Goal: Task Accomplishment & Management: Use online tool/utility

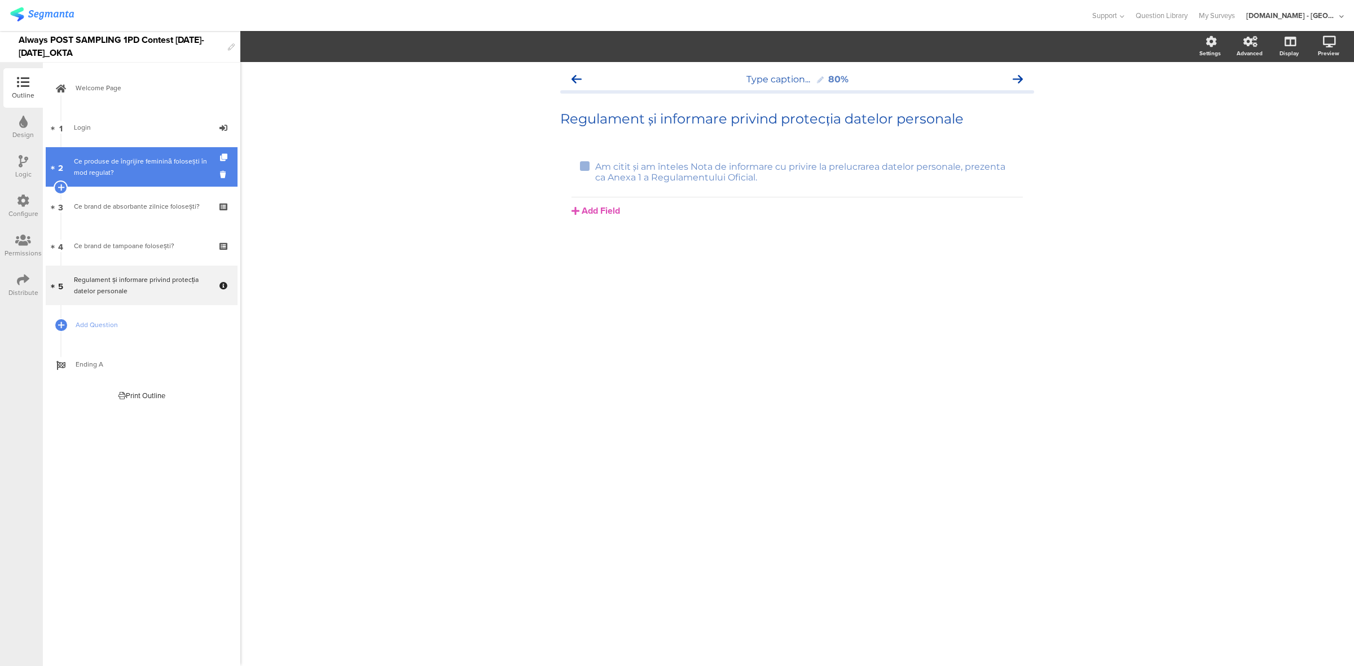
click at [148, 179] on link "[DATE] produse de îngrijire feminină folosești în mod regulat?" at bounding box center [142, 167] width 192 height 40
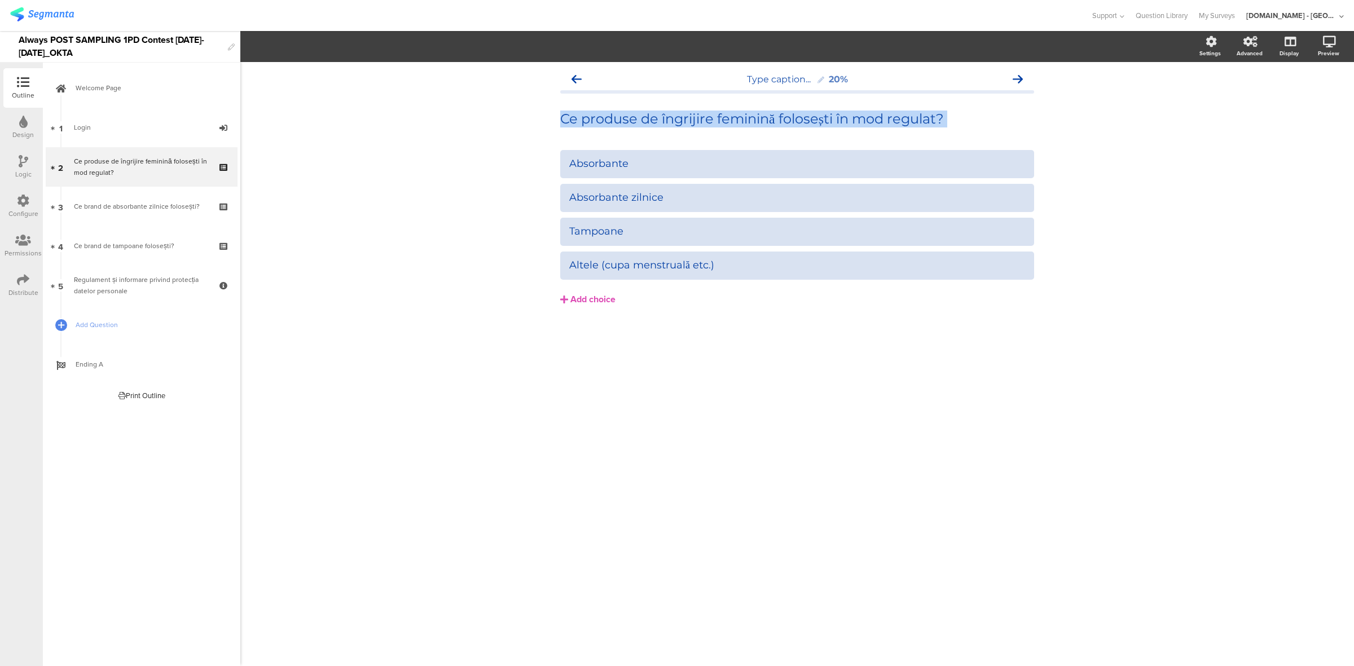
drag, startPoint x: 937, startPoint y: 133, endPoint x: 954, endPoint y: 106, distance: 32.2
click at [954, 106] on div "Ce produse de îngrijire feminină folosești în mod regulat? Ce produse de îngrij…" at bounding box center [797, 119] width 474 height 40
drag, startPoint x: 950, startPoint y: 116, endPoint x: 549, endPoint y: 113, distance: 400.7
click at [549, 113] on div "Type caption... 20% Ce produse de îngrijire feminină folosești în mod regulat? …" at bounding box center [797, 210] width 497 height 297
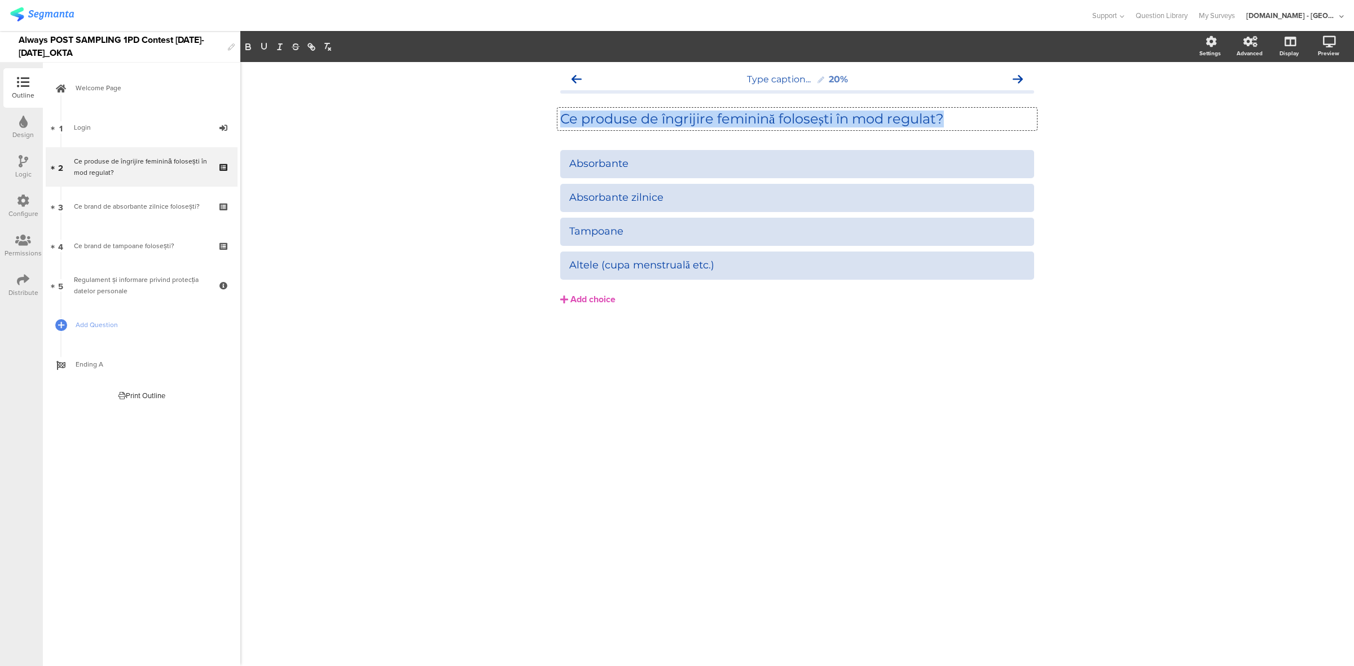
copy p "Ce produse de îngrijire feminină folosești în mod regulat?"
click at [652, 153] on div at bounding box center [797, 164] width 474 height 28
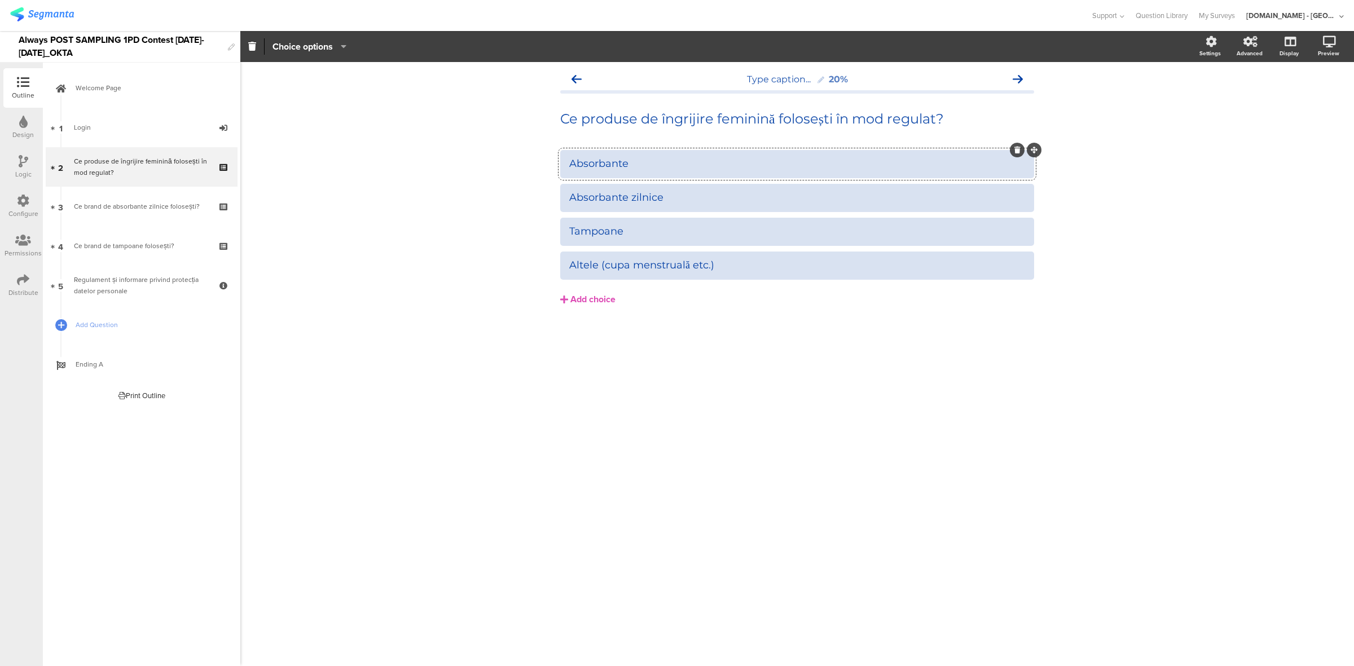
click at [652, 155] on div "Absorbante" at bounding box center [797, 164] width 456 height 19
copy div "Absorbante"
click at [655, 201] on div "Absorbante zilnice" at bounding box center [797, 197] width 456 height 13
copy div "Absorbante zilnice"
click at [635, 244] on div at bounding box center [797, 232] width 474 height 28
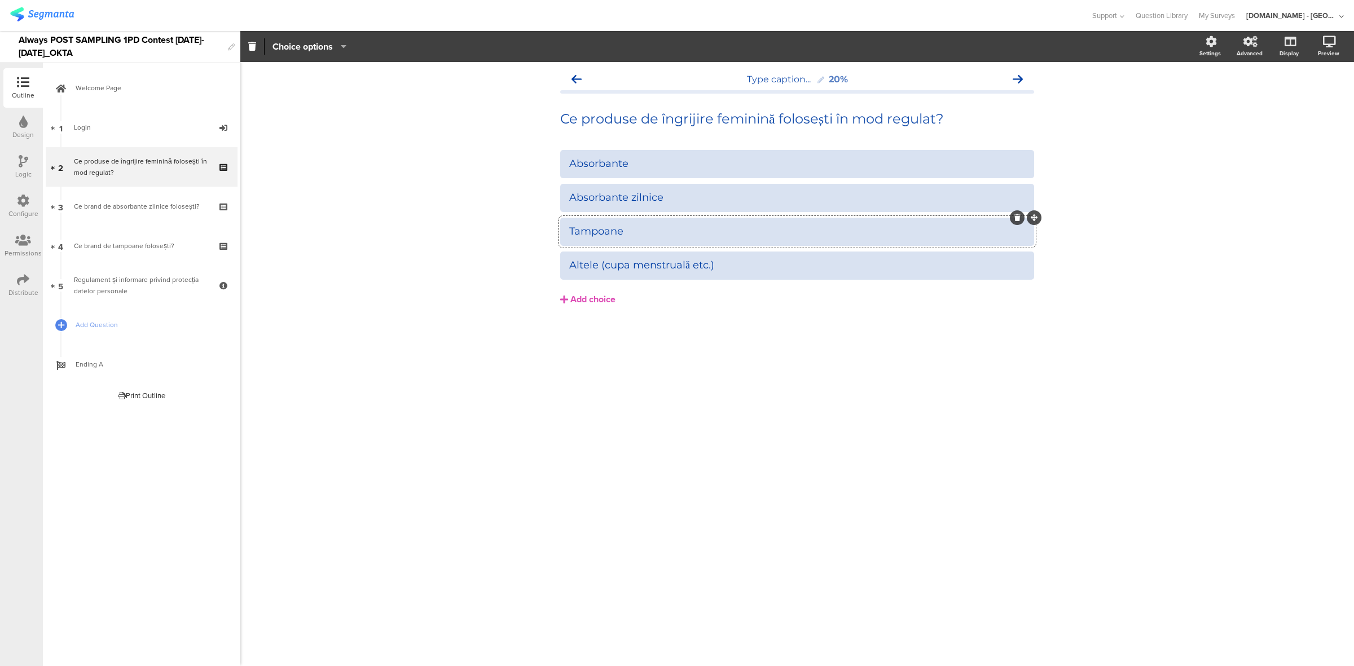
click at [635, 227] on div "Tampoane" at bounding box center [797, 231] width 456 height 13
copy div "Tampoane"
click at [754, 266] on div "Altele (cupa menstruală etc.)" at bounding box center [797, 265] width 456 height 13
copy div "Altele (cupa menstruală etc.)"
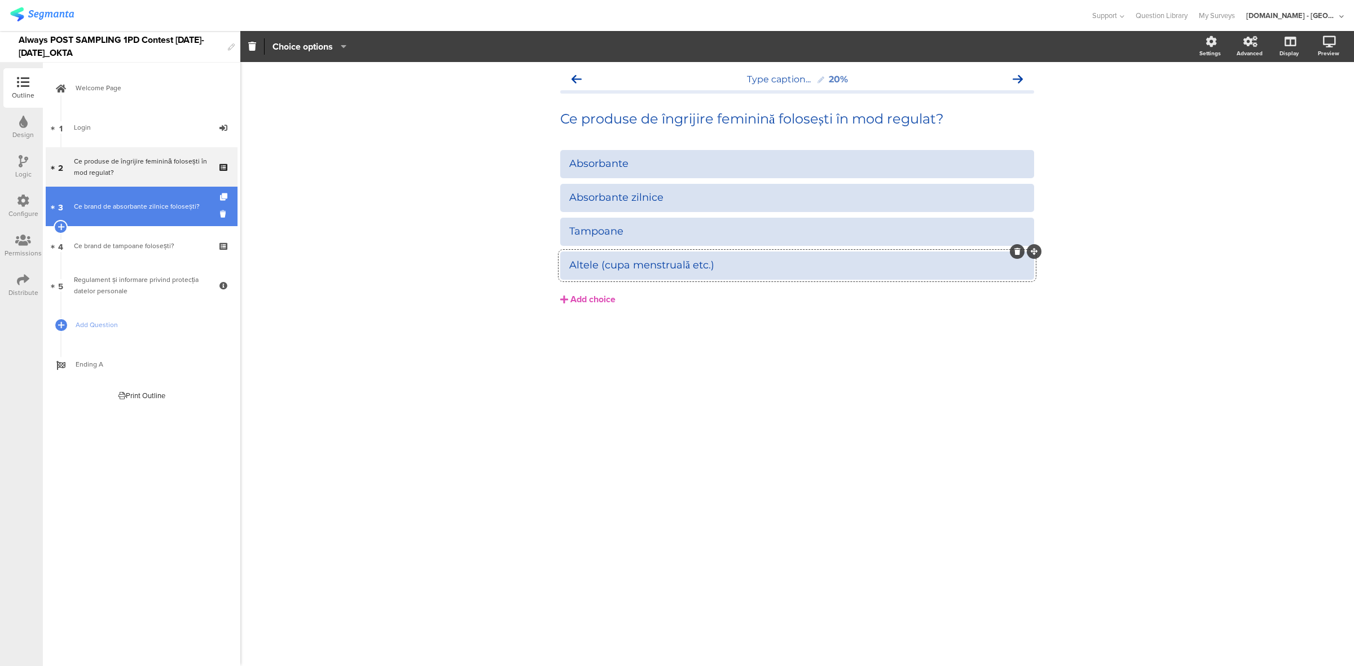
click at [153, 207] on div "Ce brand de absorbante zilnice folosești?" at bounding box center [141, 206] width 135 height 11
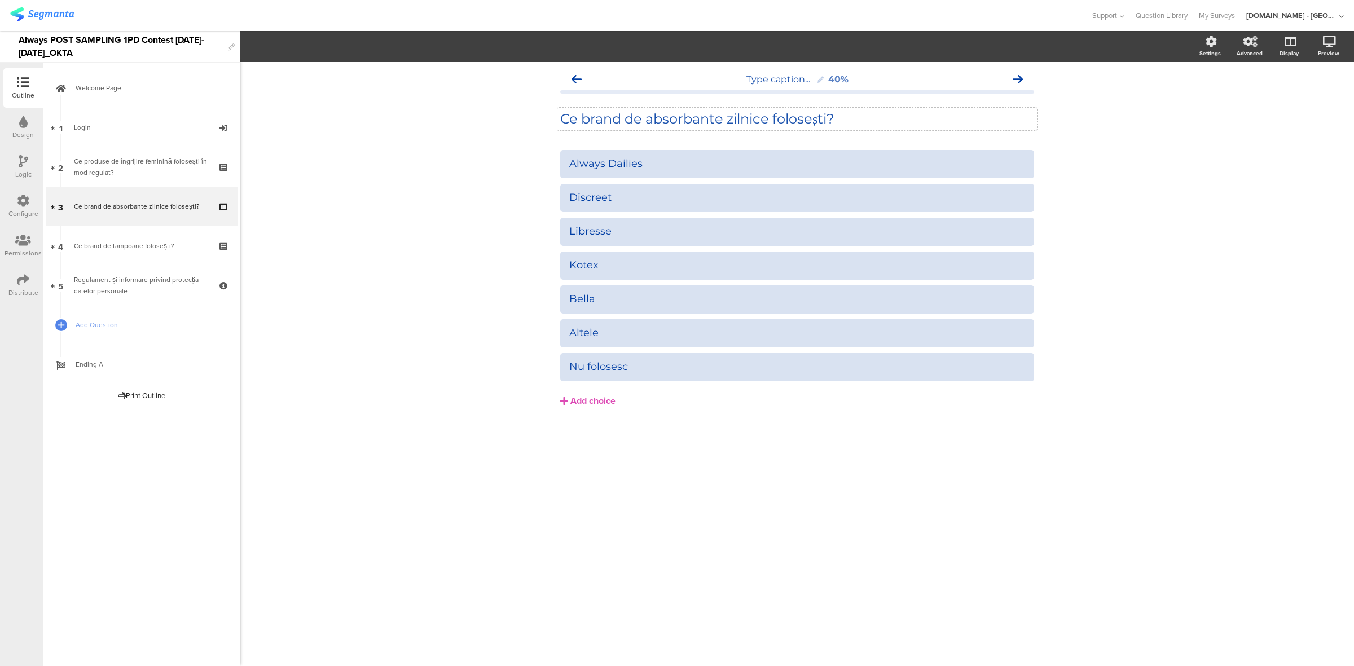
click at [786, 117] on div "Ce brand de absorbante zilnice folosești? Ce brand de absorbante zilnice folose…" at bounding box center [798, 119] width 480 height 23
click at [786, 117] on p "Ce brand de absorbante zilnice folosești?" at bounding box center [797, 119] width 474 height 17
click at [852, 116] on p "Ce brand de absorbante zilnice folosești?" at bounding box center [797, 119] width 474 height 17
copy p "Ce brand de absorbante zilnice folosești?"
click at [641, 159] on div "Always Dailies" at bounding box center [797, 163] width 456 height 13
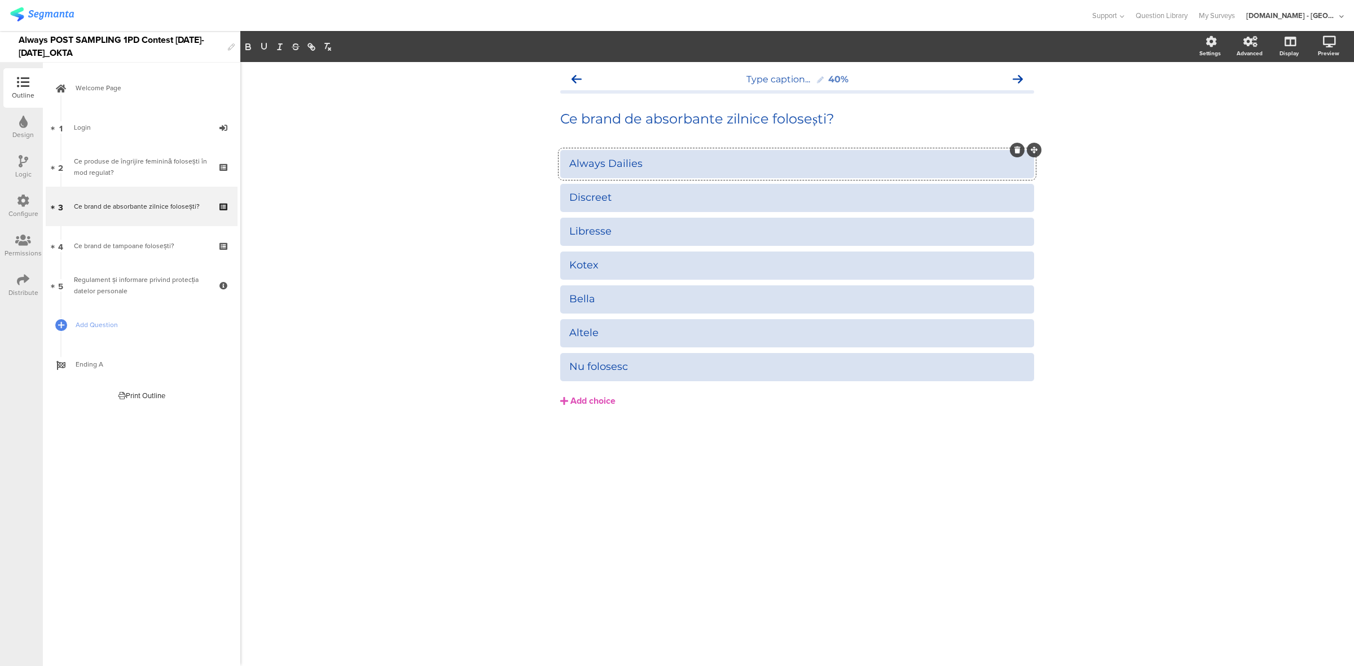
click at [641, 159] on div "Always Dailies" at bounding box center [797, 163] width 456 height 13
copy div "Always Dailies"
click at [102, 243] on div "Ce brand de tampoane folosești?" at bounding box center [141, 245] width 135 height 11
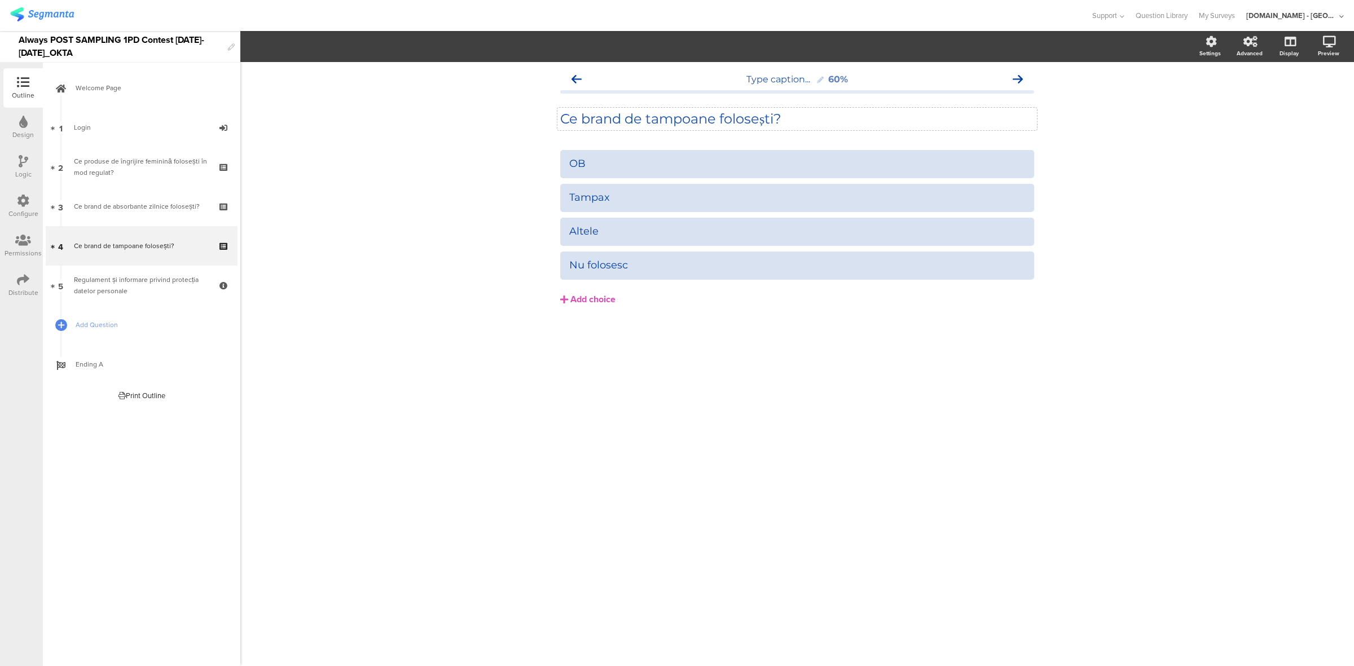
click at [737, 113] on div "Ce brand de tampoane folosești? Ce brand de tampoane folosești?" at bounding box center [798, 119] width 480 height 23
click at [15, 207] on div "Configure" at bounding box center [23, 207] width 40 height 40
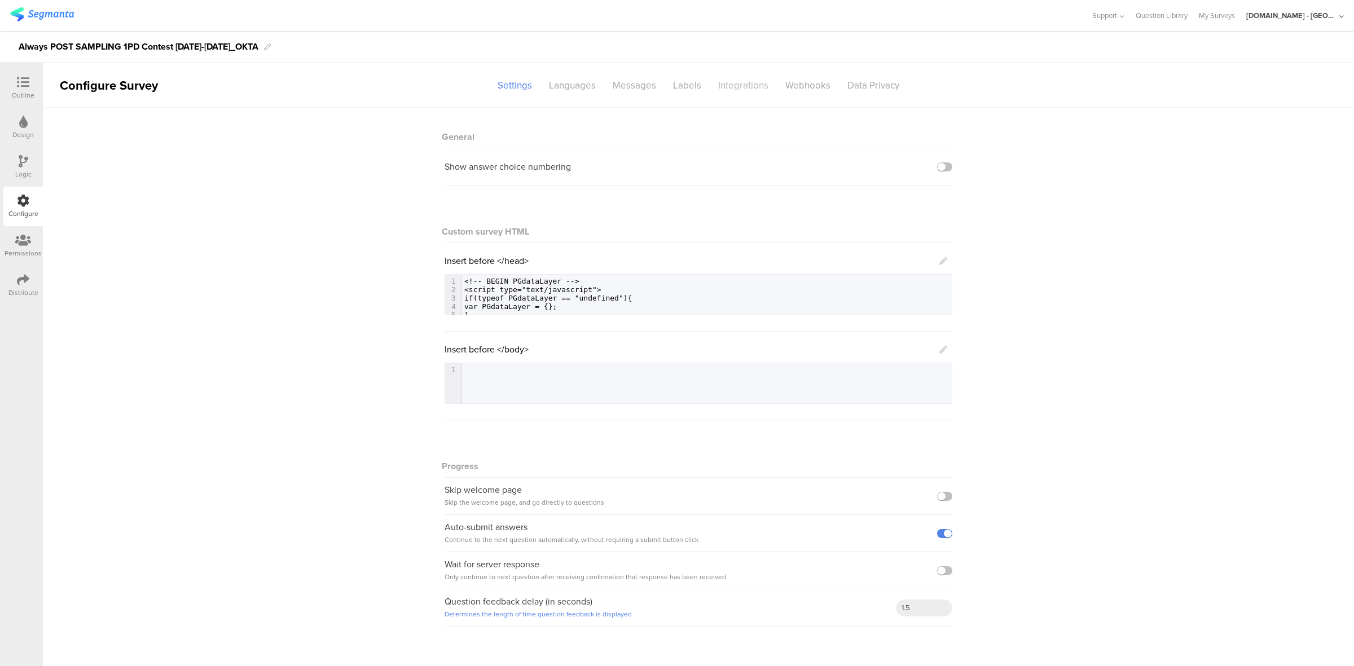
click at [742, 92] on div "Integrations" at bounding box center [743, 86] width 67 height 20
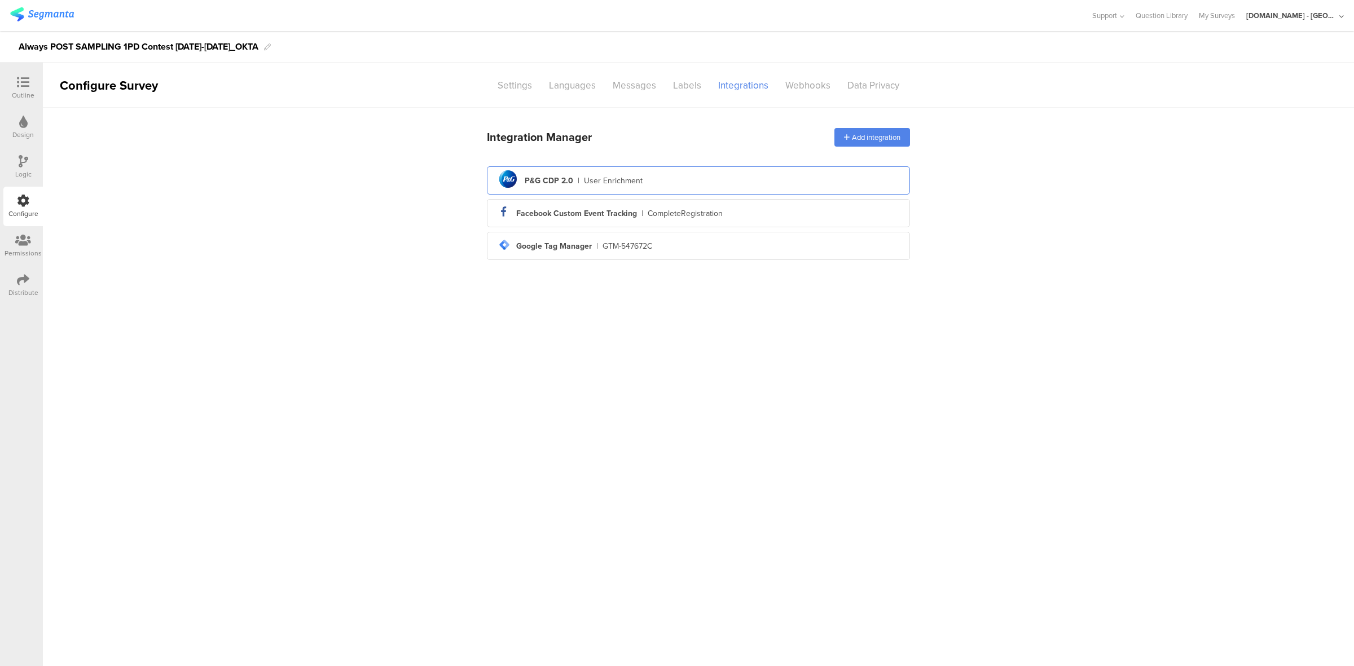
click at [593, 185] on div "User Enrichment" at bounding box center [613, 181] width 59 height 12
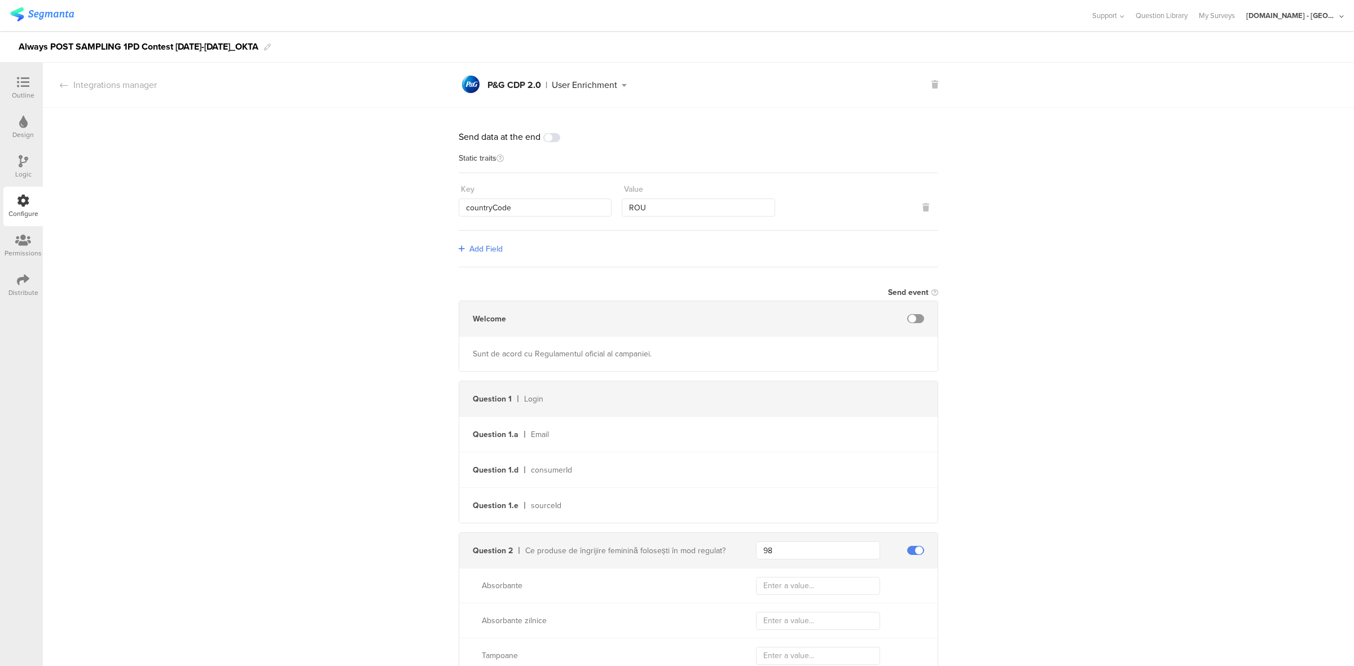
click at [55, 15] on img at bounding box center [42, 14] width 64 height 14
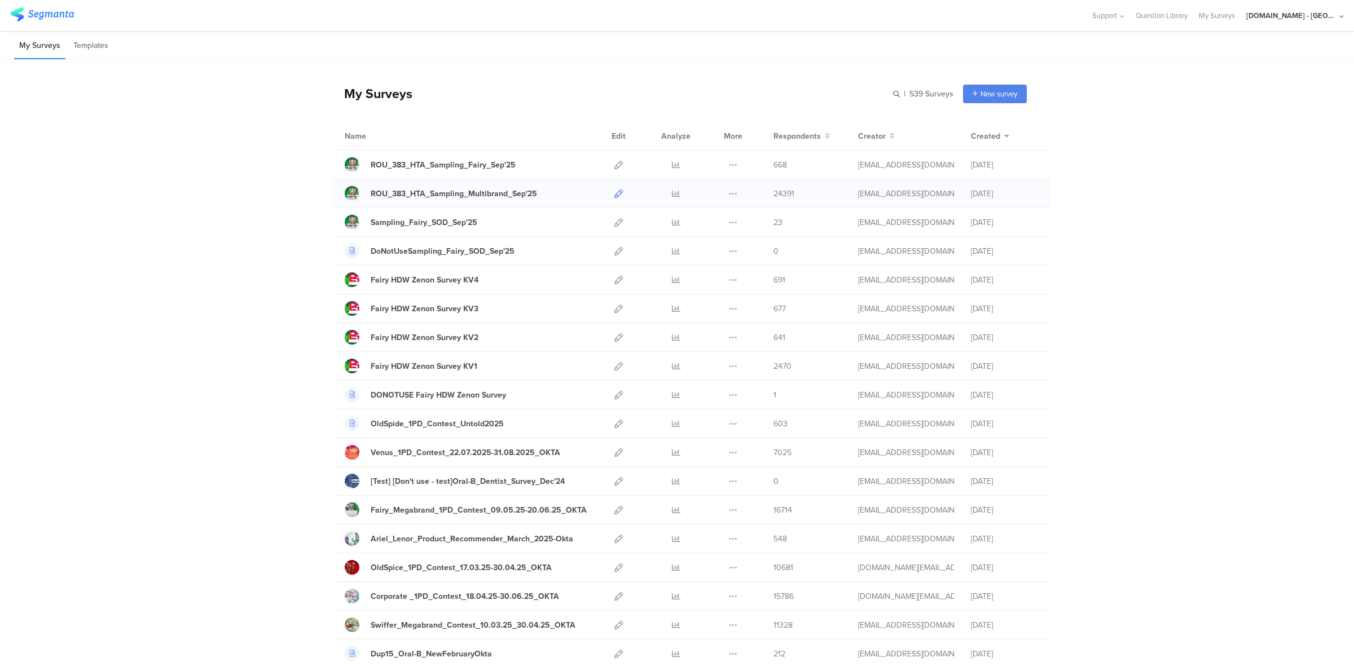
click at [615, 195] on icon at bounding box center [619, 194] width 8 height 8
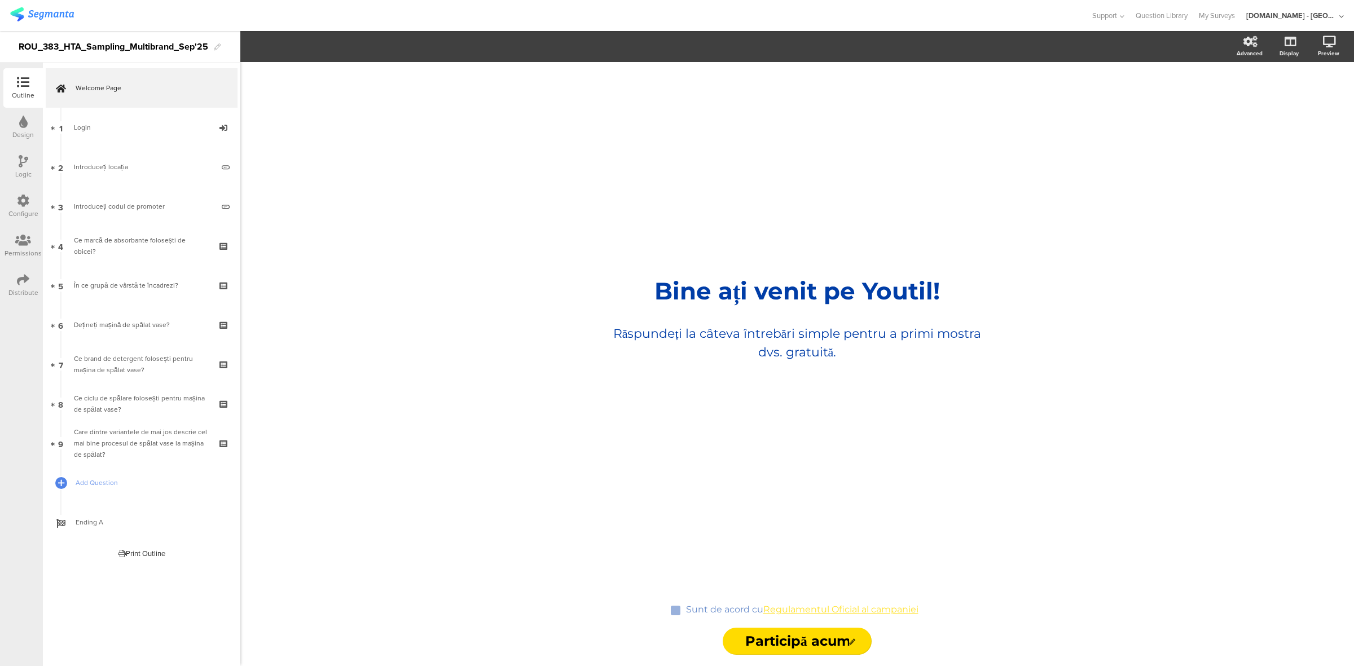
click at [17, 204] on icon at bounding box center [23, 201] width 12 height 12
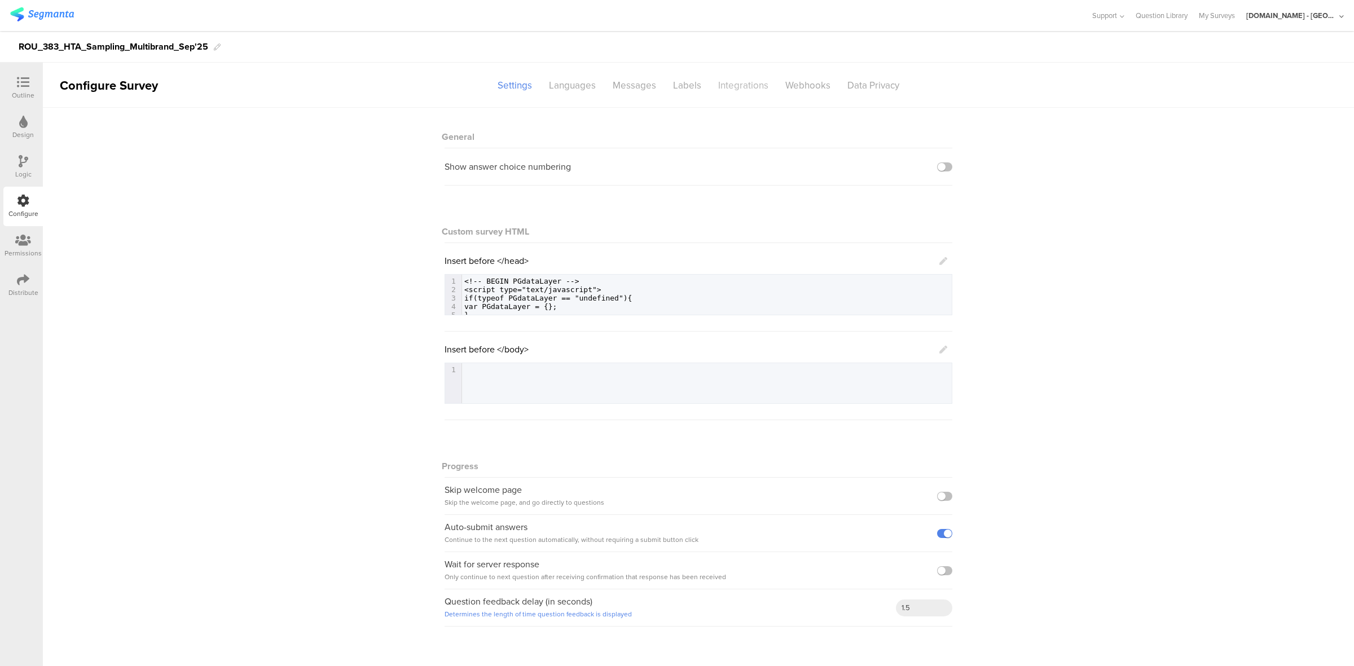
click at [737, 89] on div "Integrations" at bounding box center [743, 86] width 67 height 20
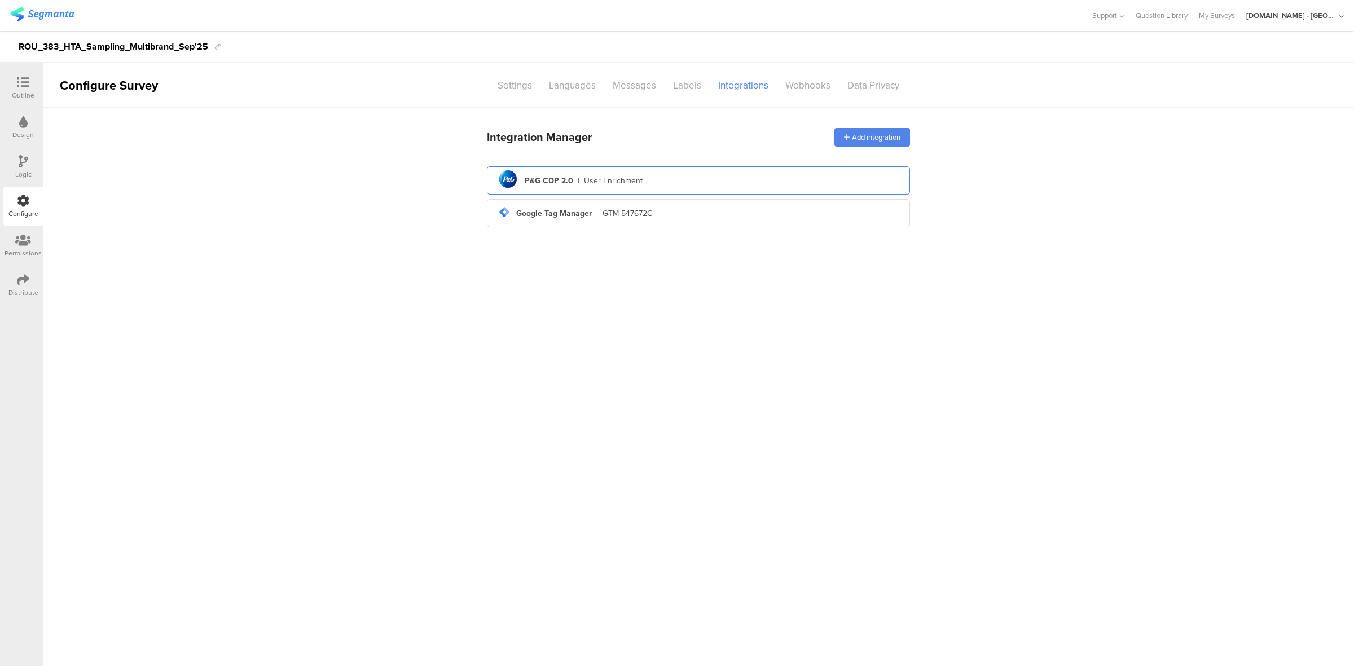
click at [662, 188] on div "pg logo P&G CDP 2.0 | User Enrichment" at bounding box center [698, 181] width 405 height 28
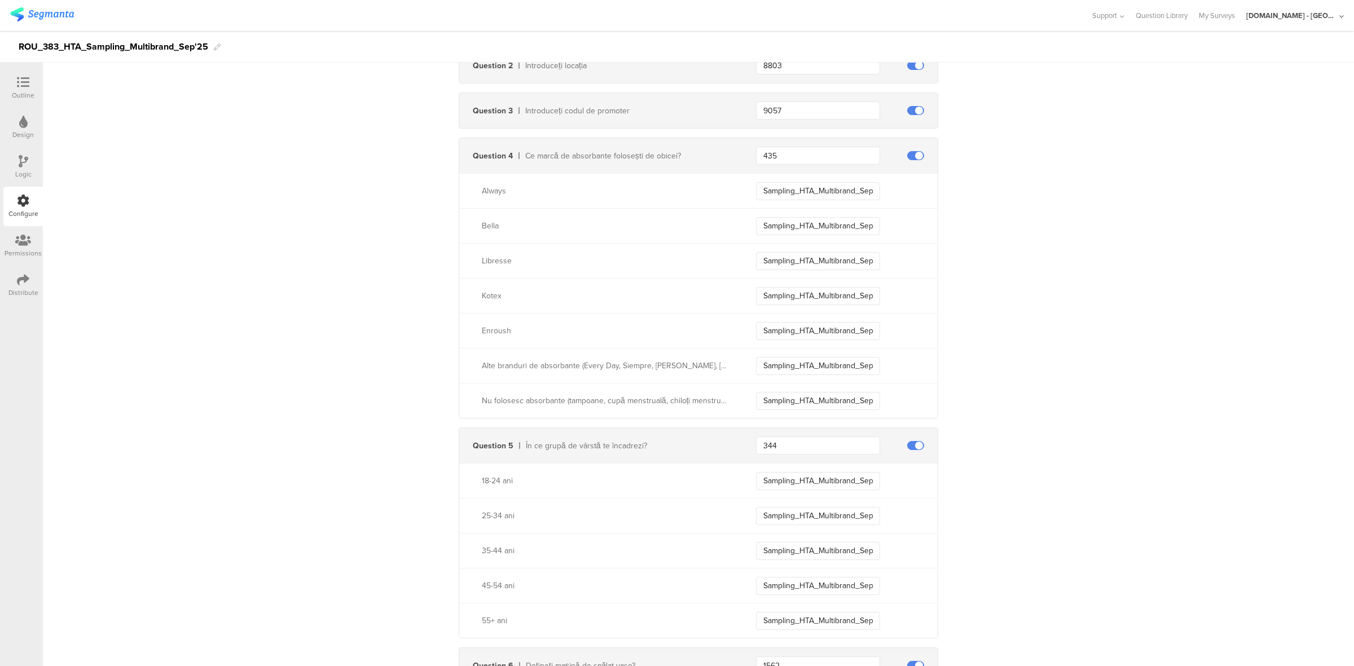
scroll to position [523, 0]
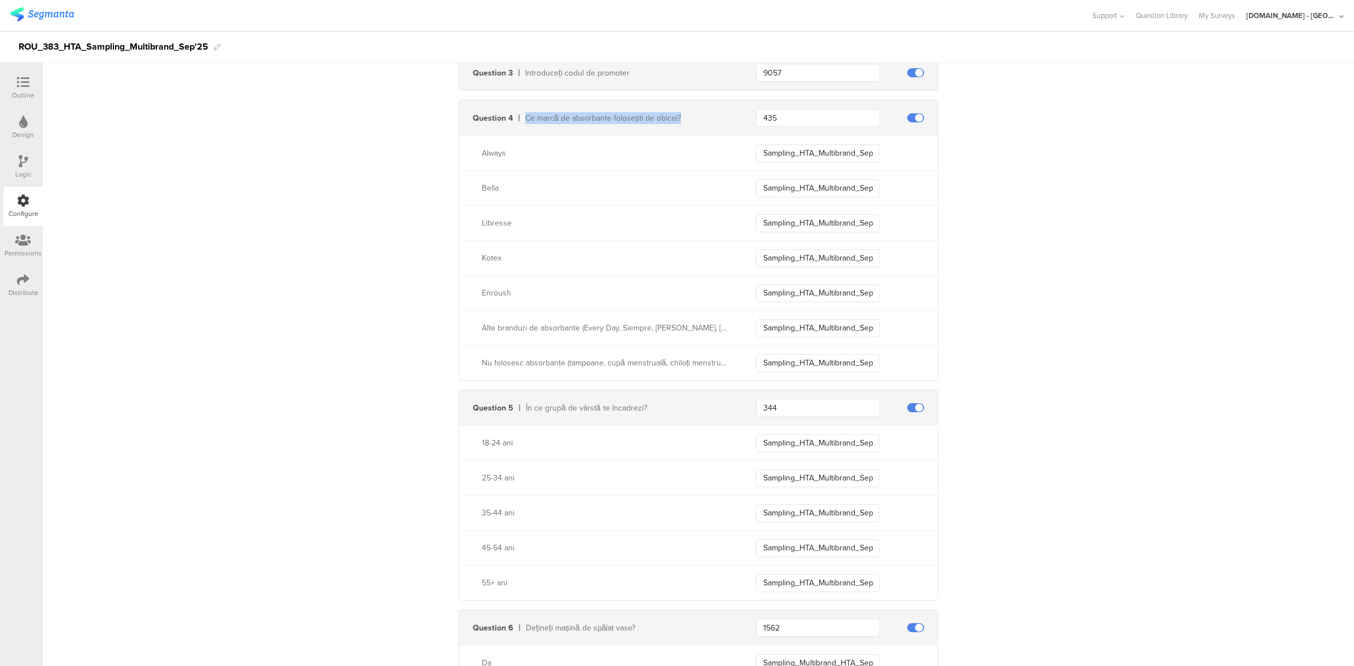
drag, startPoint x: 517, startPoint y: 122, endPoint x: 690, endPoint y: 122, distance: 172.7
click at [690, 122] on div "Ce marcă de absorbante folosești de obicei?" at bounding box center [621, 118] width 216 height 12
copy div "Ce marcă de absorbante folosești de obicei?"
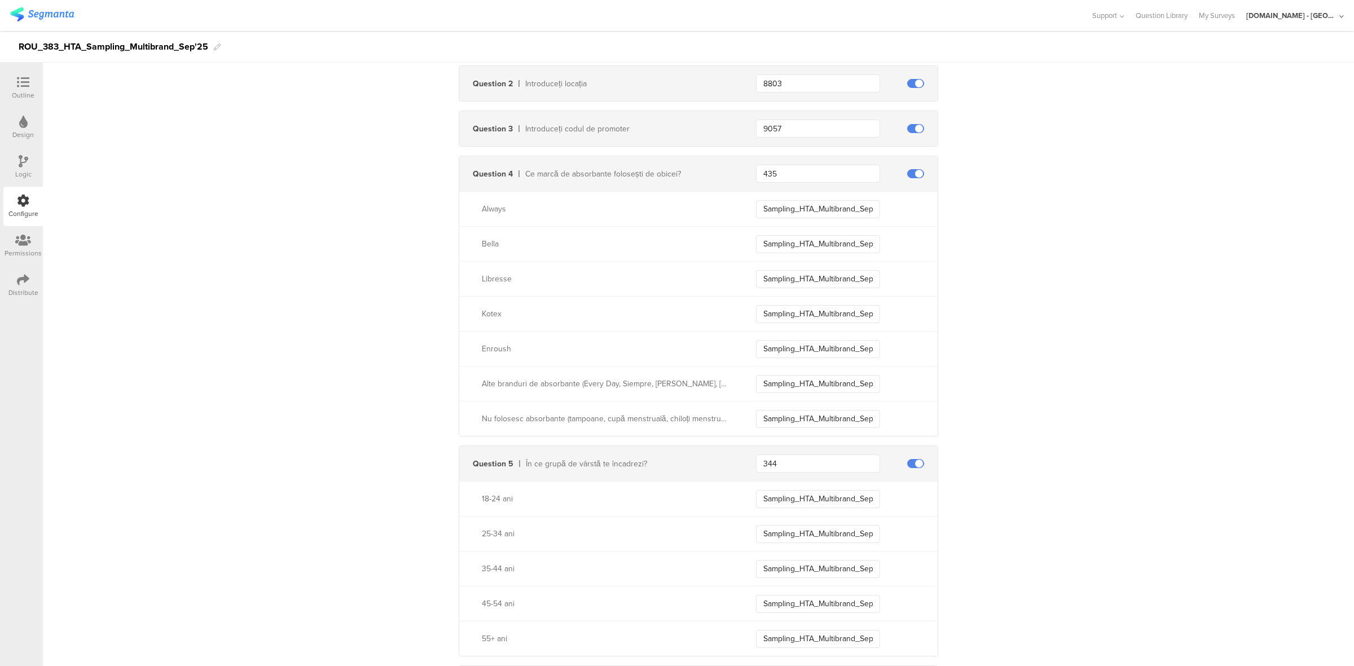
click at [486, 209] on div "Always" at bounding box center [605, 209] width 247 height 12
copy div "Always"
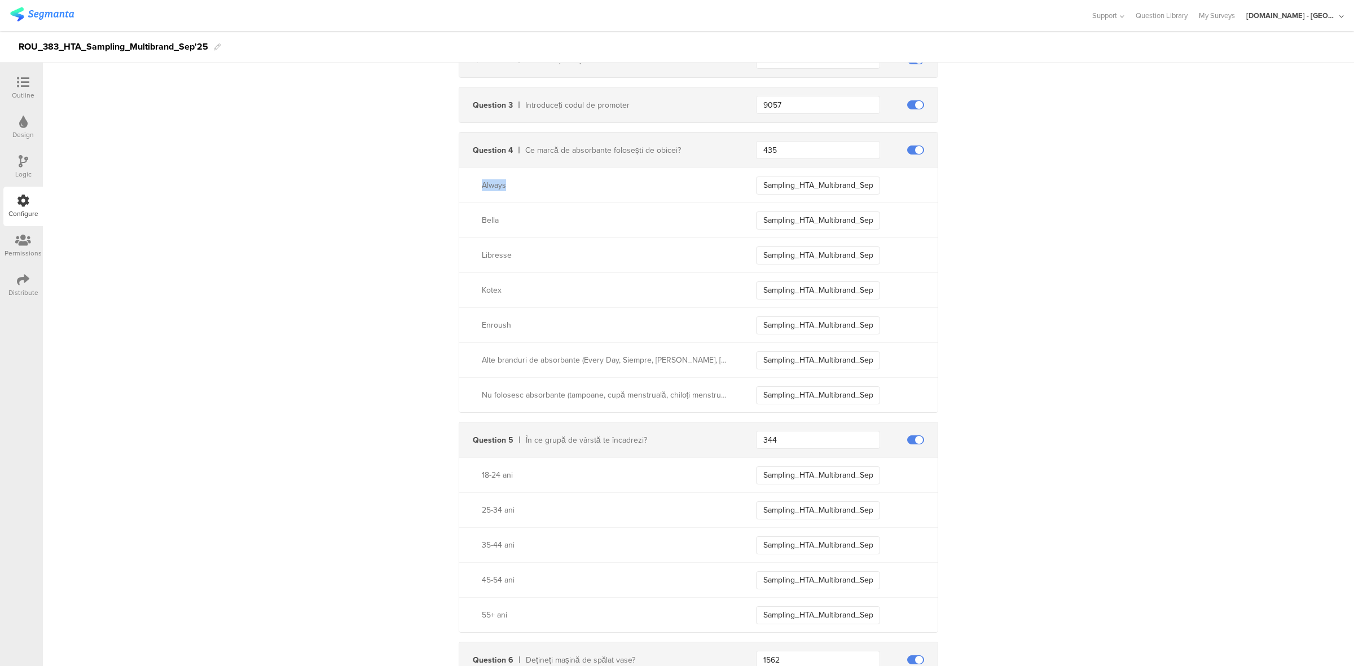
scroll to position [492, 0]
click at [489, 261] on div "Libresse" at bounding box center [605, 255] width 247 height 12
copy div "Libresse"
click at [494, 329] on div "Enroush" at bounding box center [605, 325] width 247 height 12
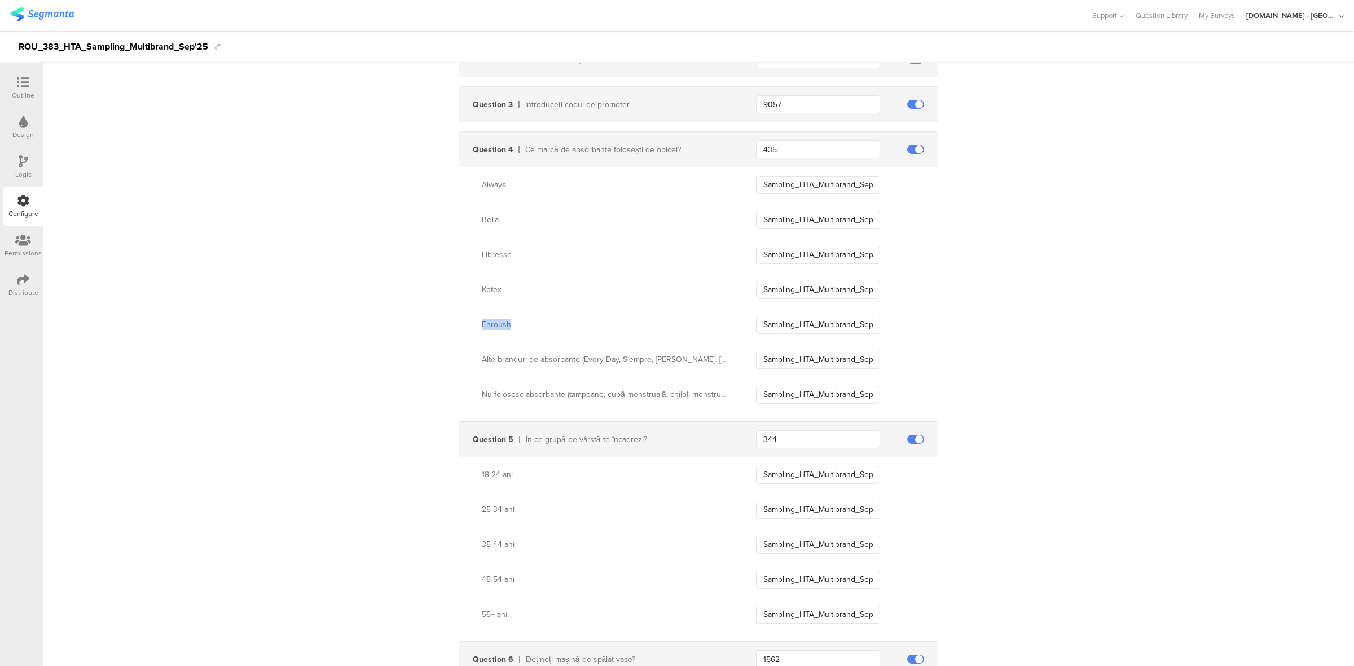
click at [494, 329] on div "Enroush" at bounding box center [605, 325] width 247 height 12
drag, startPoint x: 473, startPoint y: 362, endPoint x: 761, endPoint y: 349, distance: 288.1
click at [761, 349] on div "Alte branduri de absorbante (Every Day, Siempre, Jessa, Inea, Bevola, etc.). Sa…" at bounding box center [698, 359] width 479 height 35
click at [23, 87] on icon at bounding box center [23, 82] width 12 height 12
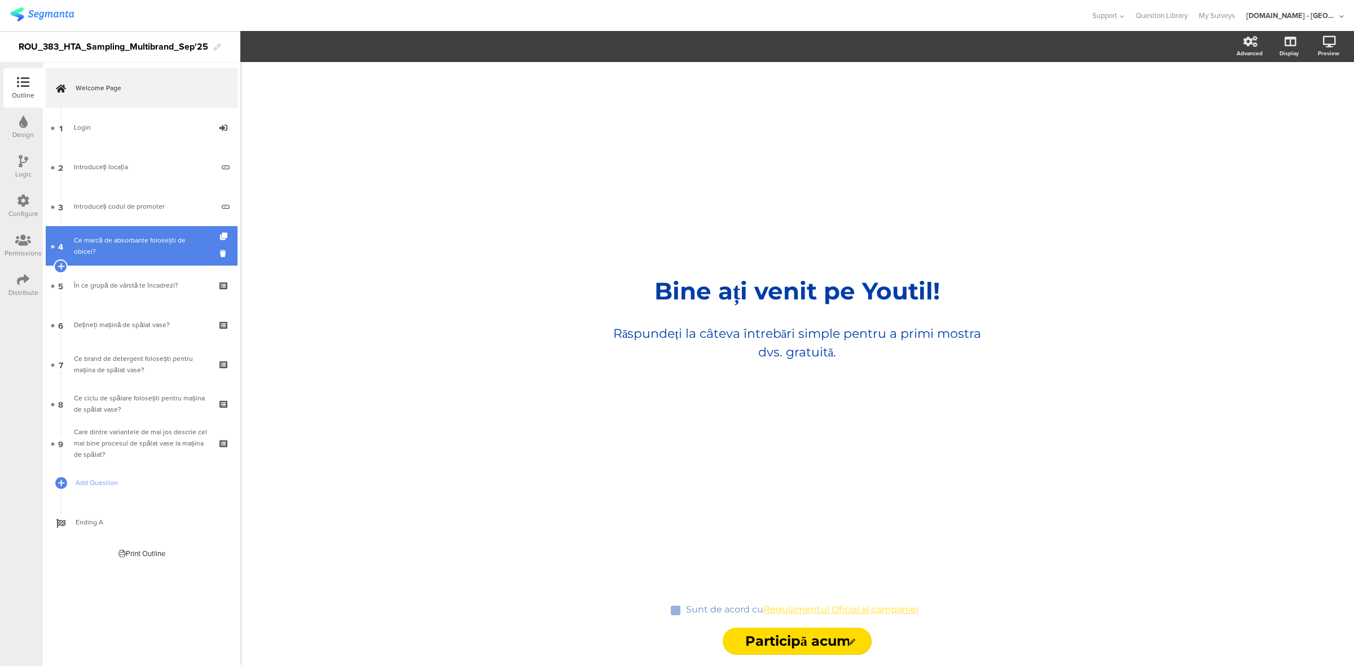
click at [130, 236] on link "4 Ce marcă de absorbante folosești de obicei?" at bounding box center [142, 246] width 192 height 40
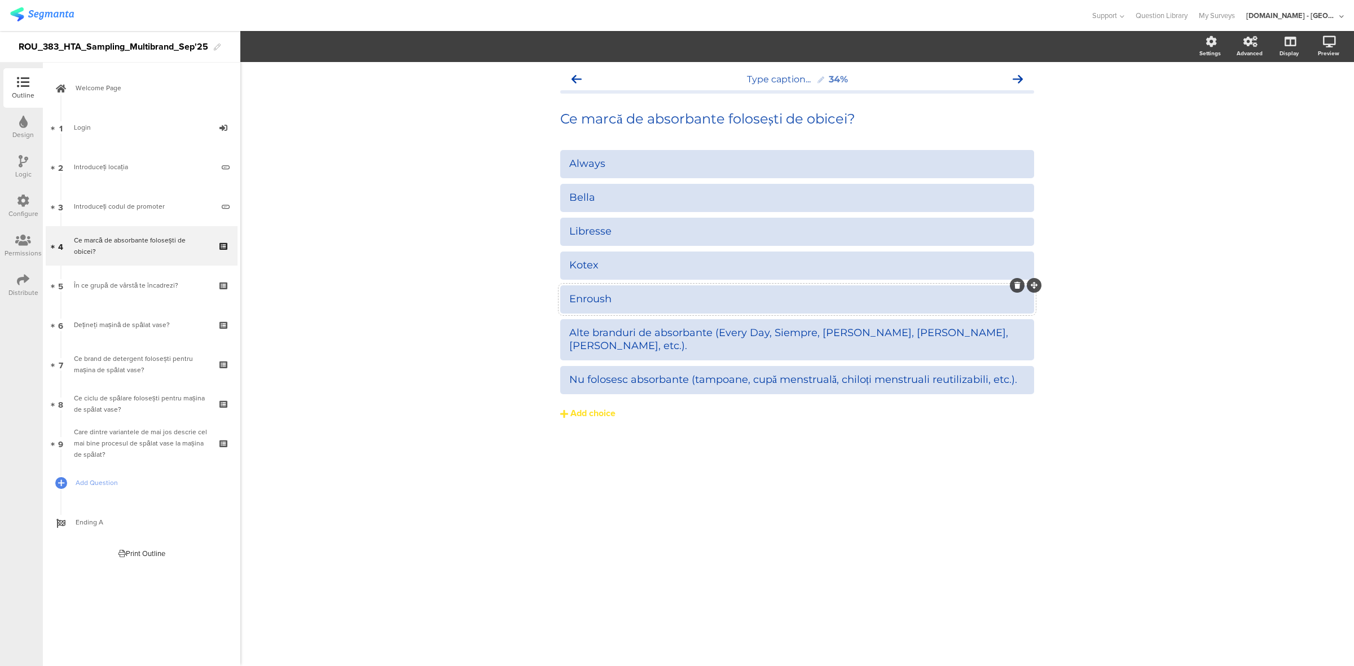
click at [626, 301] on div "Enroush" at bounding box center [797, 299] width 456 height 13
copy div "Enroush"
click at [656, 335] on div "Alte branduri de absorbante (Every Day, Siempre, Jessa, Inea, Bevola, etc.)." at bounding box center [797, 340] width 456 height 27
copy div "Alte branduri de absorbante (Every Day, Siempre, Jessa, Inea, Bevola, etc.)."
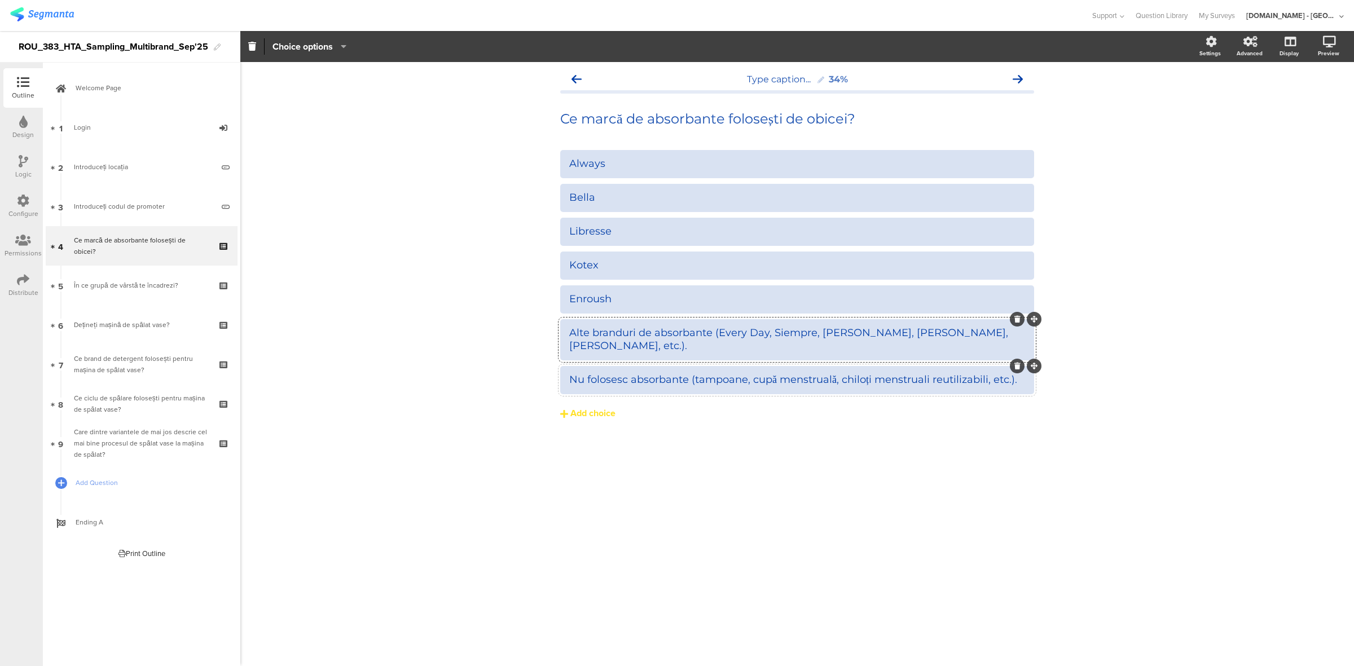
click at [741, 374] on div "Nu folosesc absorbante (tampoane, cupă menstruală, chiloți menstruali reutiliza…" at bounding box center [797, 380] width 456 height 13
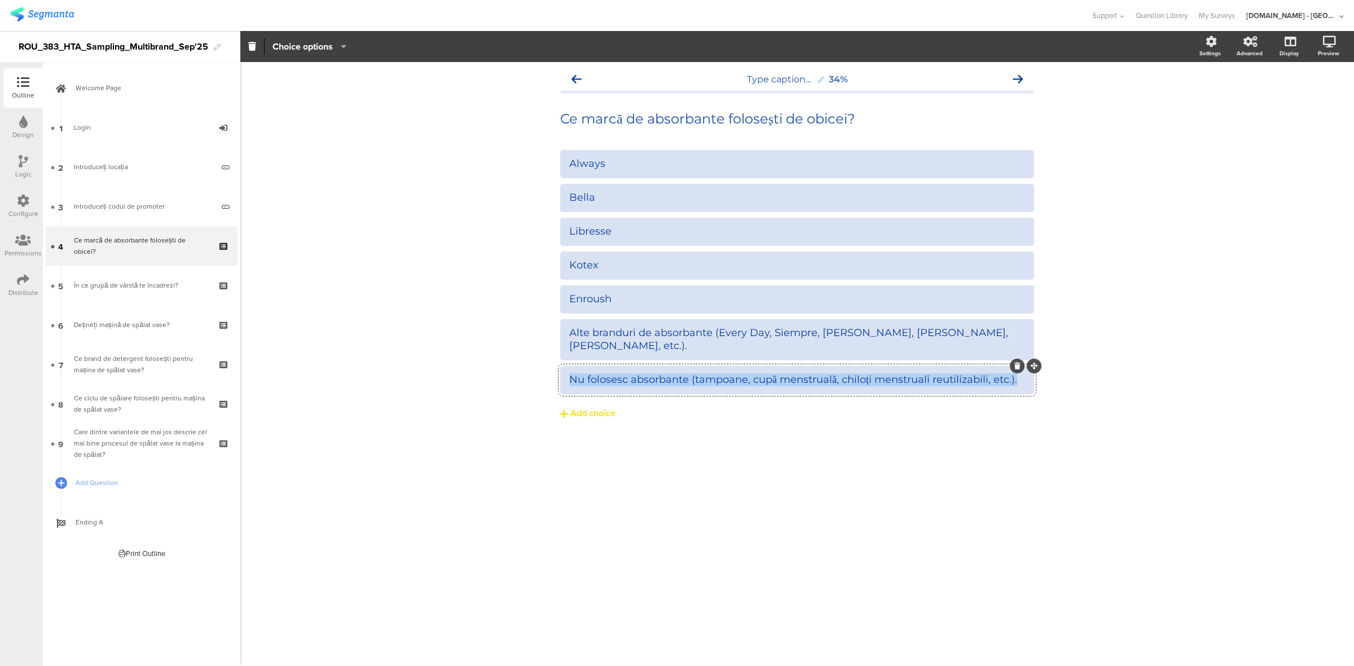
copy div "Nu folosesc absorbante (tampoane, cupă menstruală, chiloți menstruali reutiliza…"
